Goal: Task Accomplishment & Management: Manage account settings

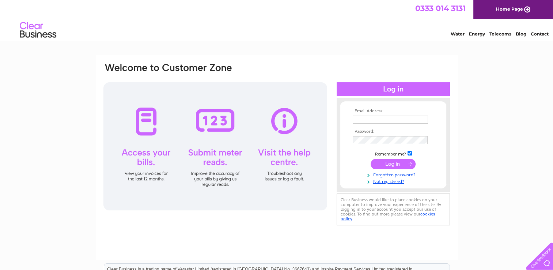
type input "mail@direct-sewingmachines.co.uk"
click at [390, 160] on input "submit" at bounding box center [393, 164] width 45 height 10
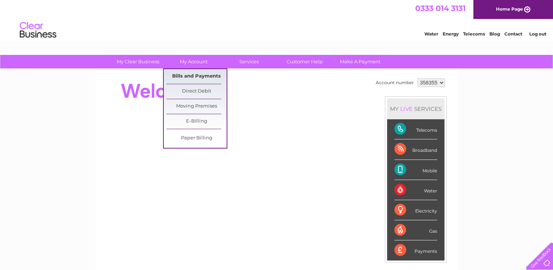
click at [194, 74] on link "Bills and Payments" at bounding box center [196, 76] width 60 height 15
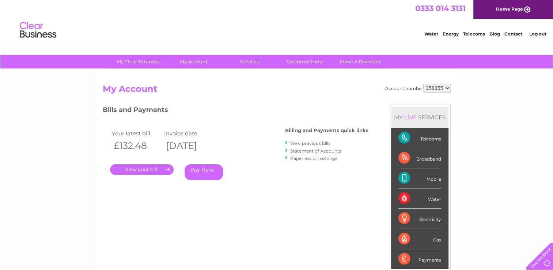
click at [152, 166] on link "." at bounding box center [142, 169] width 64 height 11
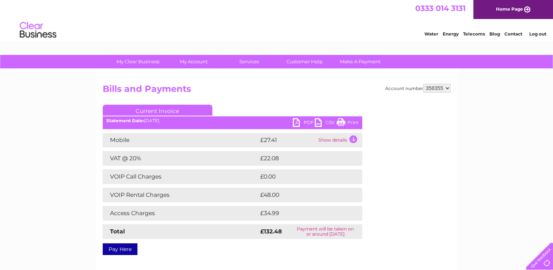
click at [348, 120] on link "Print" at bounding box center [348, 123] width 22 height 11
